Goal: Task Accomplishment & Management: Use online tool/utility

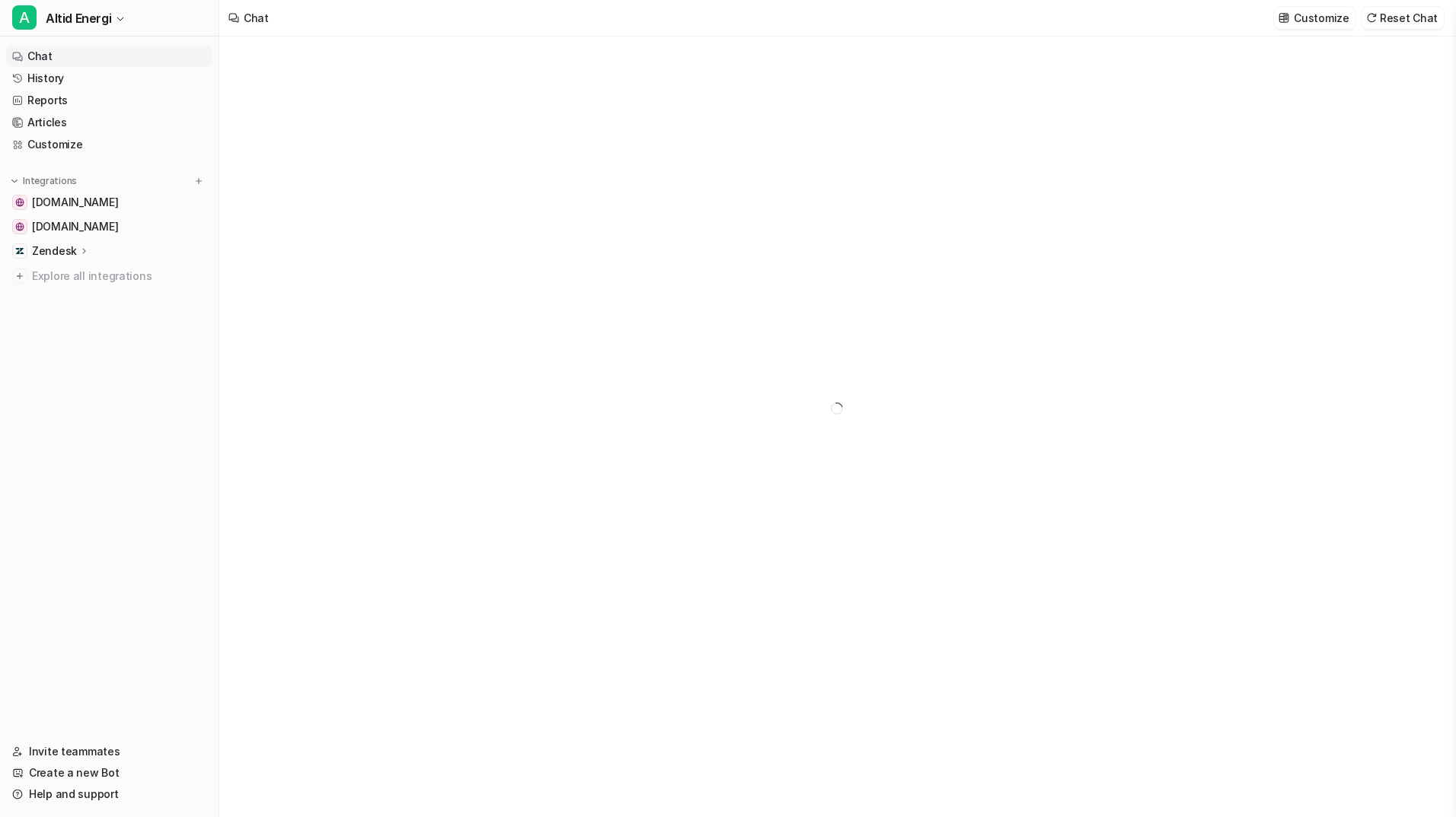
type textarea "**********"
click at [110, 228] on link "[DOMAIN_NAME]" at bounding box center [109, 226] width 207 height 21
